Goal: Navigation & Orientation: Go to known website

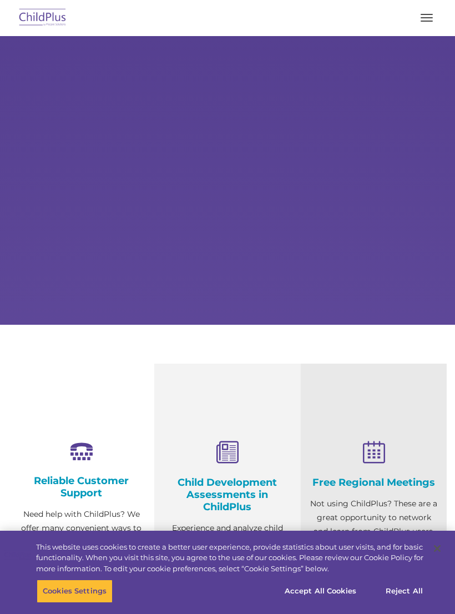
select select "MEDIUM"
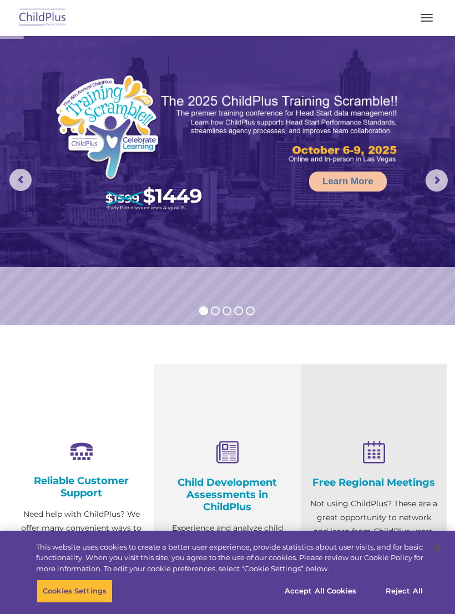
click at [434, 17] on button "button" at bounding box center [427, 18] width 23 height 18
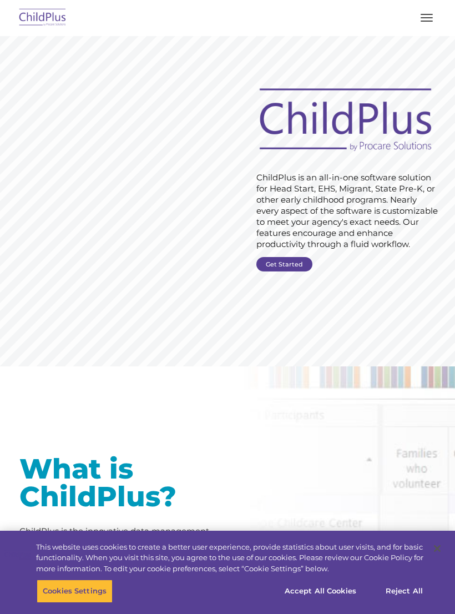
click at [426, 25] on button "button" at bounding box center [427, 18] width 23 height 18
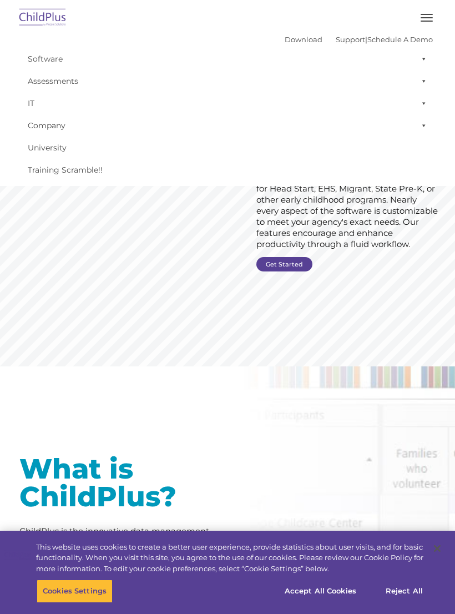
click at [430, 23] on button "button" at bounding box center [427, 18] width 23 height 18
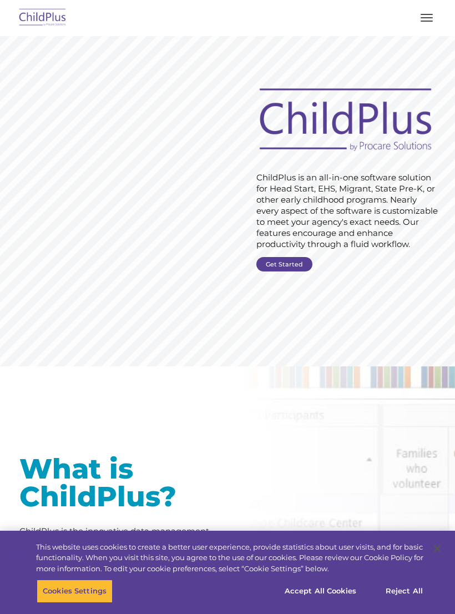
click at [424, 26] on button "button" at bounding box center [427, 18] width 23 height 18
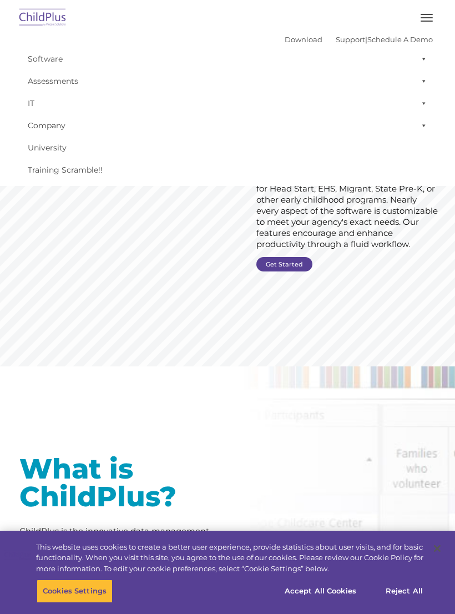
click at [427, 25] on button "button" at bounding box center [427, 18] width 23 height 18
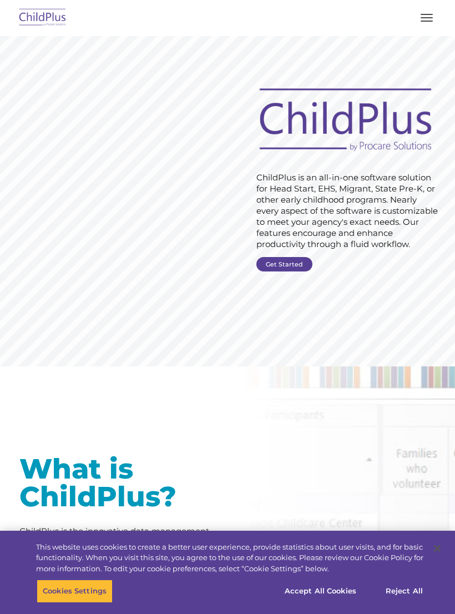
click at [54, 26] on img at bounding box center [43, 18] width 52 height 26
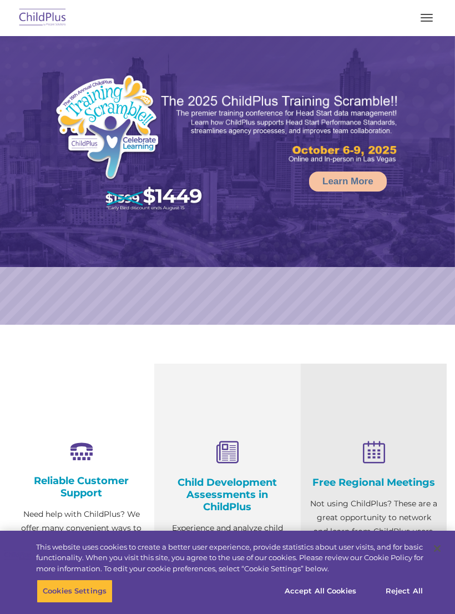
select select "MEDIUM"
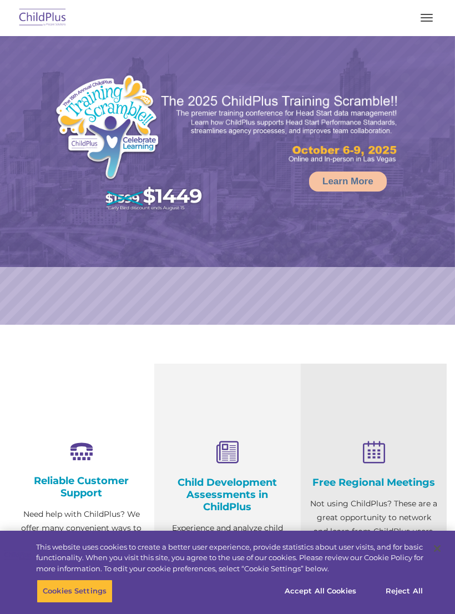
select select "MEDIUM"
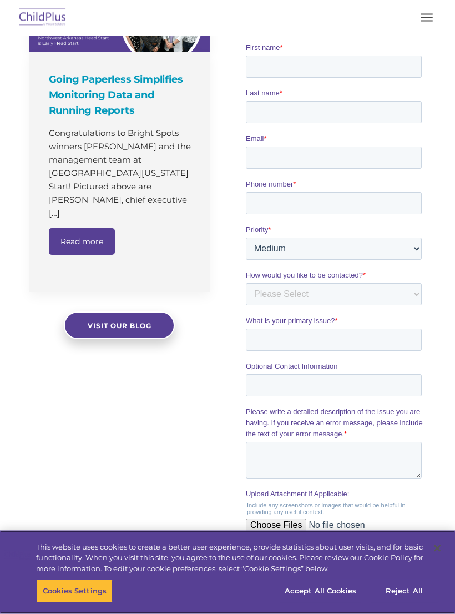
scroll to position [785, 0]
click at [324, 603] on button "Accept All Cookies" at bounding box center [321, 591] width 84 height 23
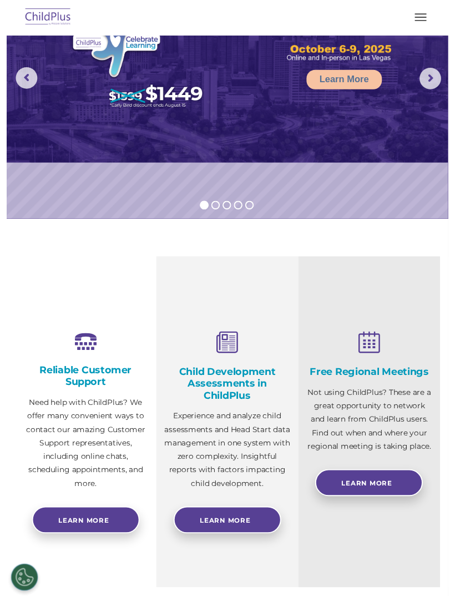
scroll to position [0, 0]
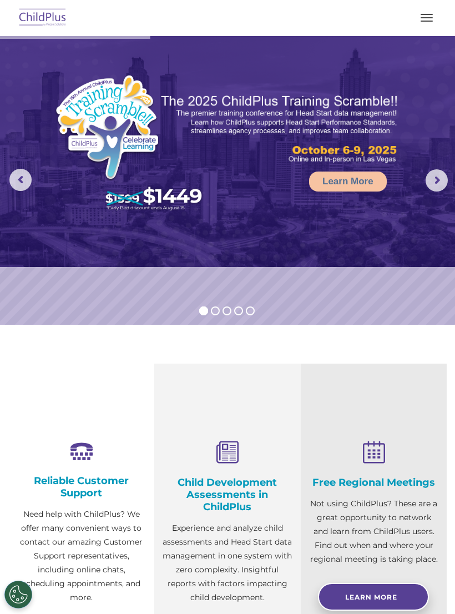
click at [431, 21] on span "button" at bounding box center [427, 21] width 12 height 1
